Goal: Task Accomplishment & Management: Use online tool/utility

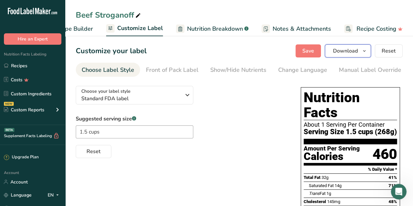
click at [365, 51] on icon "button" at bounding box center [364, 51] width 5 height 8
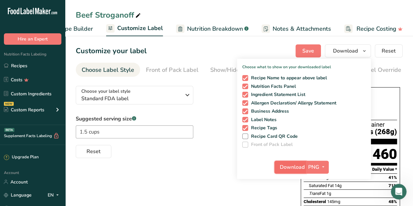
click at [300, 165] on span "Download" at bounding box center [292, 167] width 25 height 8
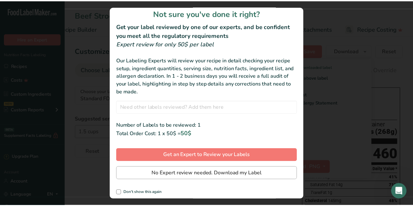
scroll to position [7, 0]
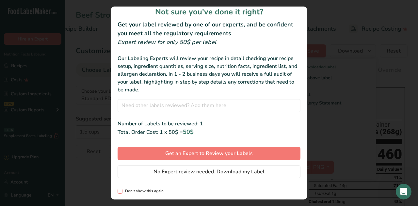
click at [120, 191] on span "review labels modal" at bounding box center [120, 191] width 5 height 5
click at [120, 191] on input "Don't show this again" at bounding box center [120, 191] width 4 height 4
checkbox input "true"
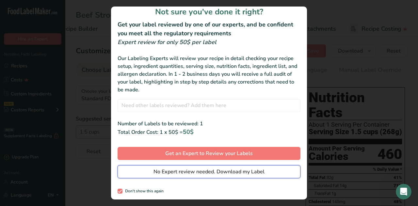
click at [178, 174] on span "No Expert review needed. Download my Label" at bounding box center [208, 172] width 111 height 8
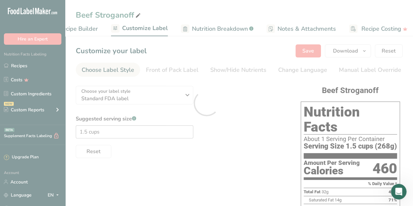
scroll to position [0, 0]
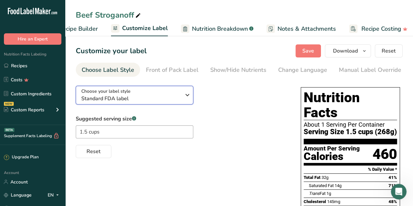
click at [191, 97] on icon "button" at bounding box center [188, 95] width 8 height 12
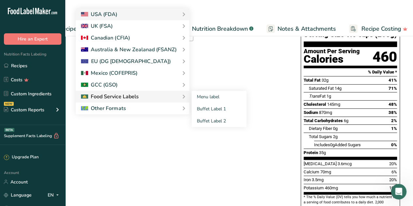
scroll to position [98, 0]
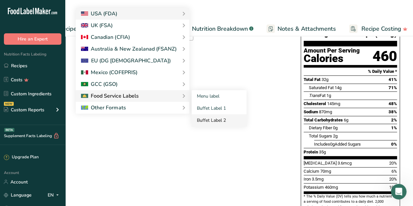
click at [211, 121] on link "Buffet Label 2" at bounding box center [219, 120] width 55 height 12
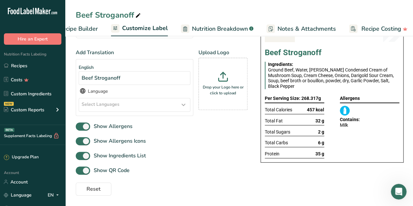
scroll to position [66, 0]
drag, startPoint x: 235, startPoint y: 85, endPoint x: 217, endPoint y: 84, distance: 18.6
click at [217, 84] on div "Drop your Logo here or click to upload" at bounding box center [223, 84] width 46 height 49
click at [217, 84] on input "Drop your Logo here or click to upload" at bounding box center [223, 84] width 49 height 52
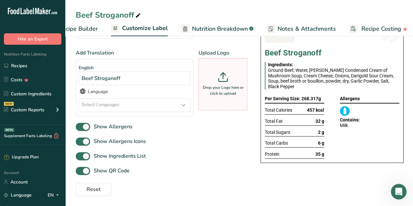
type input "C:\fakepath\Freeze Dried Delights_MHS_R1-03.jpg"
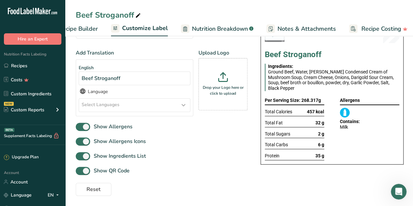
click at [181, 105] on icon at bounding box center [184, 105] width 8 height 12
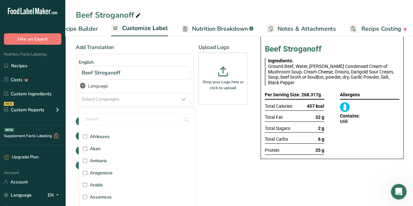
scroll to position [0, 0]
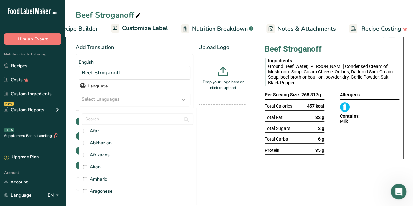
click at [230, 136] on div "Show Allergens Icons" at bounding box center [162, 136] width 172 height 11
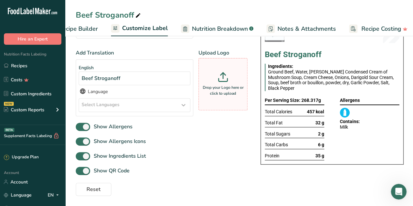
click at [219, 90] on p "Drop your Logo here or click to upload" at bounding box center [223, 91] width 46 height 12
click at [219, 90] on input "Drop your Logo here or click to upload" at bounding box center [223, 84] width 49 height 52
click at [217, 87] on p "Drop your Logo here or click to upload" at bounding box center [223, 91] width 46 height 12
click at [217, 87] on input "Drop your Logo here or click to upload" at bounding box center [223, 84] width 49 height 52
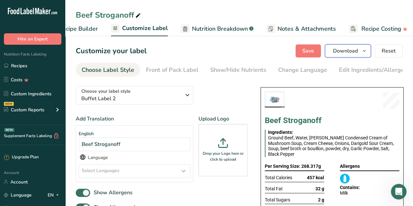
click at [353, 51] on span "Download" at bounding box center [345, 51] width 25 height 8
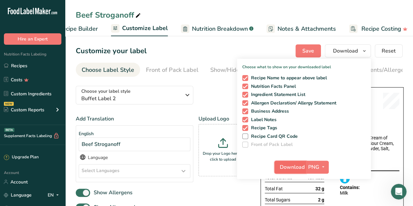
click at [289, 166] on span "Download" at bounding box center [292, 167] width 25 height 8
click at [220, 98] on div "Choose your label style Buffet Label 2 USA (FDA) Standard FDA label Tabular FDA…" at bounding box center [162, 171] width 172 height 181
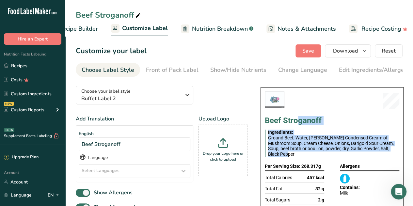
drag, startPoint x: 265, startPoint y: 120, endPoint x: 384, endPoint y: 154, distance: 124.7
click at [384, 154] on section "Beef Stroganoff Ingredients: Ground Beef, Water, [PERSON_NAME] Condensed Cream …" at bounding box center [332, 172] width 135 height 110
copy section "Beef Stroganoff Ingredients: Ground Beef, Water, [PERSON_NAME] Condensed Cream …"
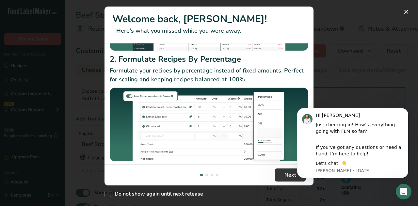
scroll to position [109, 0]
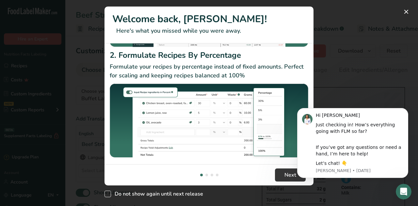
click at [106, 196] on span "New Features" at bounding box center [108, 194] width 7 height 7
click at [106, 196] on input "Do not show again until next release" at bounding box center [107, 194] width 4 height 4
checkbox input "true"
click at [287, 179] on span "Next" at bounding box center [290, 175] width 12 height 8
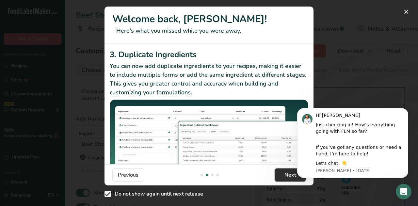
click at [285, 179] on span "Next" at bounding box center [290, 175] width 12 height 8
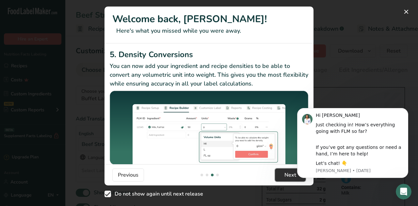
click at [285, 179] on span "Next" at bounding box center [290, 175] width 12 height 8
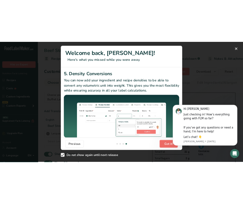
scroll to position [0, 627]
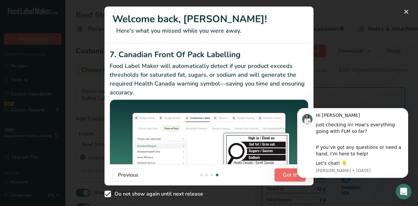
click at [284, 178] on span "Got it!" at bounding box center [290, 175] width 15 height 8
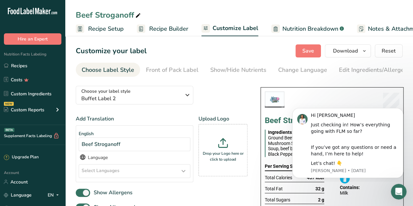
click at [298, 98] on section at bounding box center [332, 101] width 135 height 21
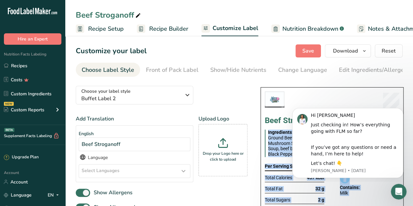
drag, startPoint x: 547, startPoint y: 222, endPoint x: 288, endPoint y: 127, distance: 276.1
copy h1 "Beef"
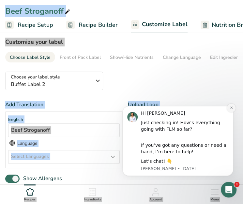
click at [231, 105] on button "Dismiss notification" at bounding box center [231, 108] width 8 height 8
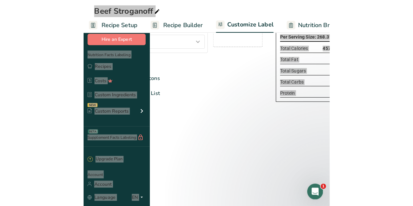
scroll to position [66, 0]
